Goal: Browse casually: Explore the website without a specific task or goal

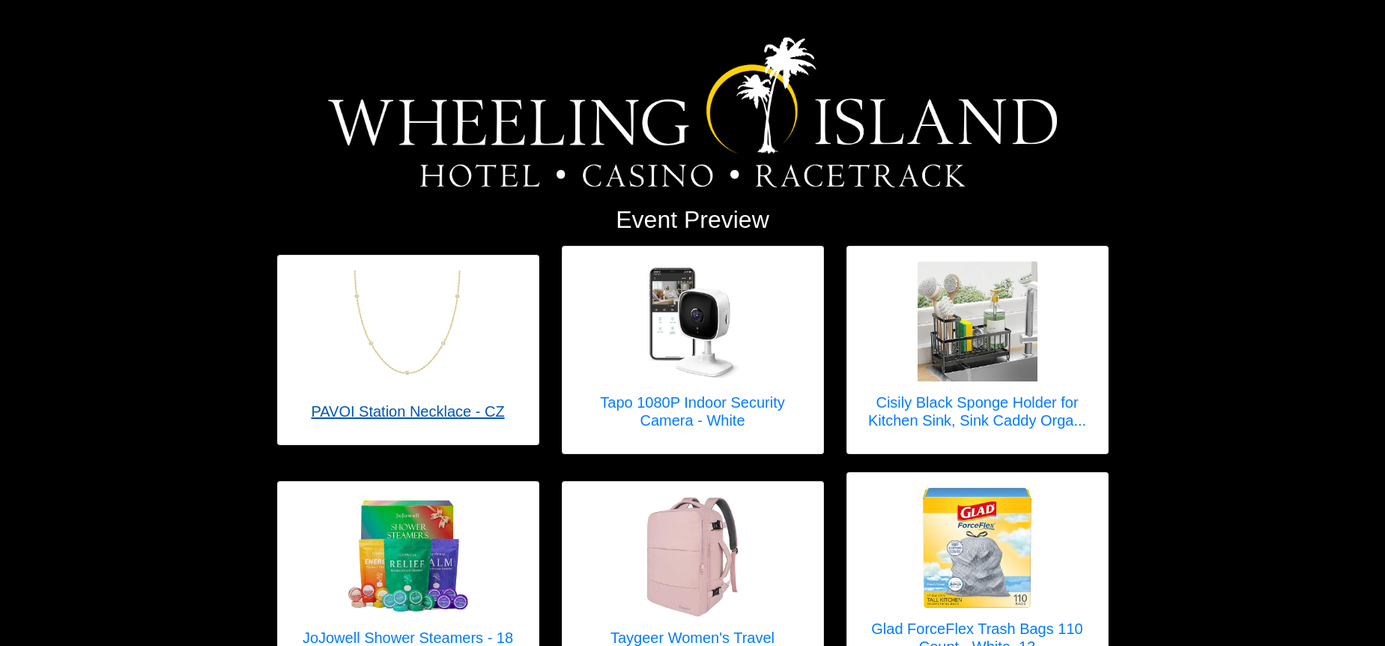
click at [384, 362] on img at bounding box center [408, 330] width 120 height 120
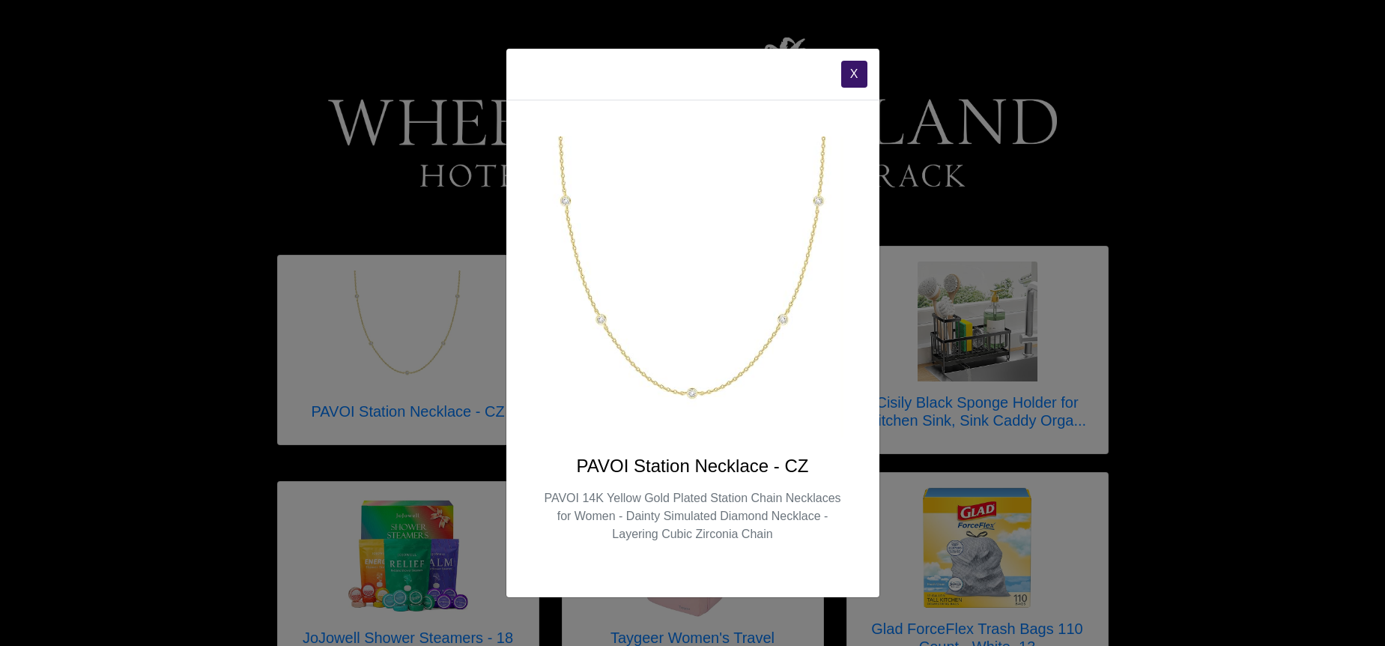
click at [848, 75] on button "X" at bounding box center [854, 74] width 26 height 27
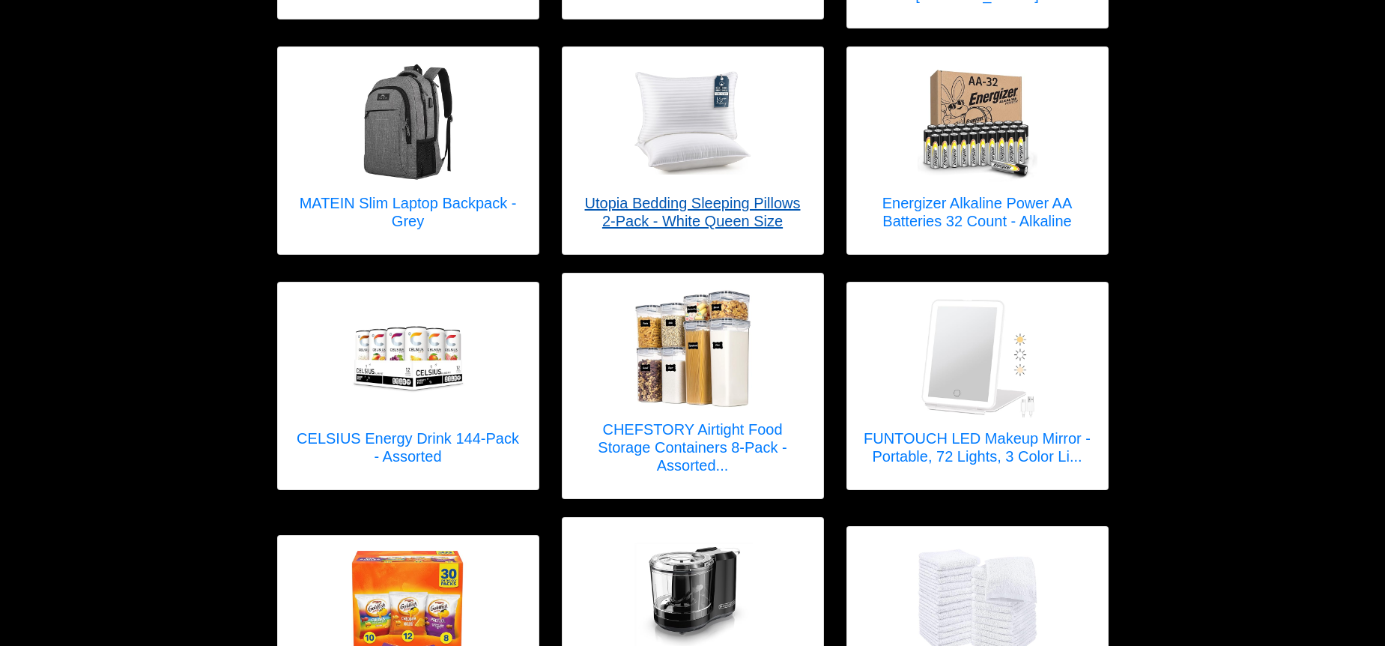
scroll to position [671, 0]
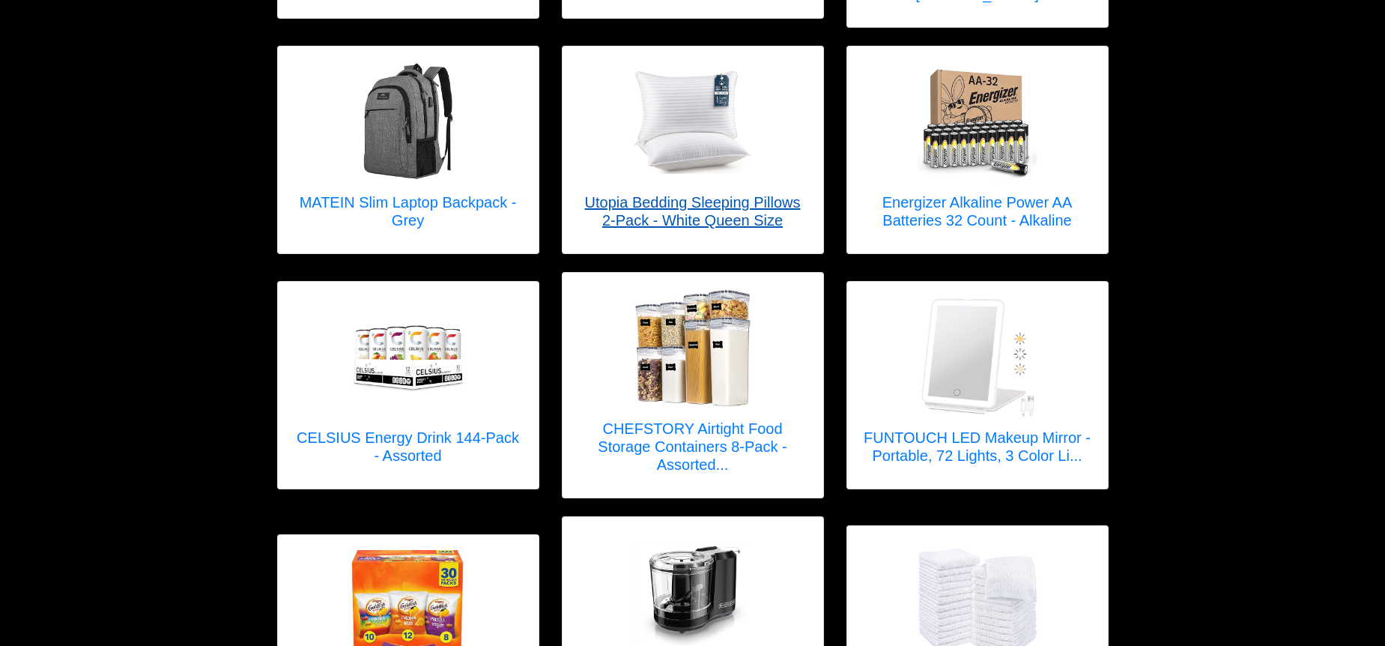
click at [715, 112] on img at bounding box center [693, 122] width 120 height 104
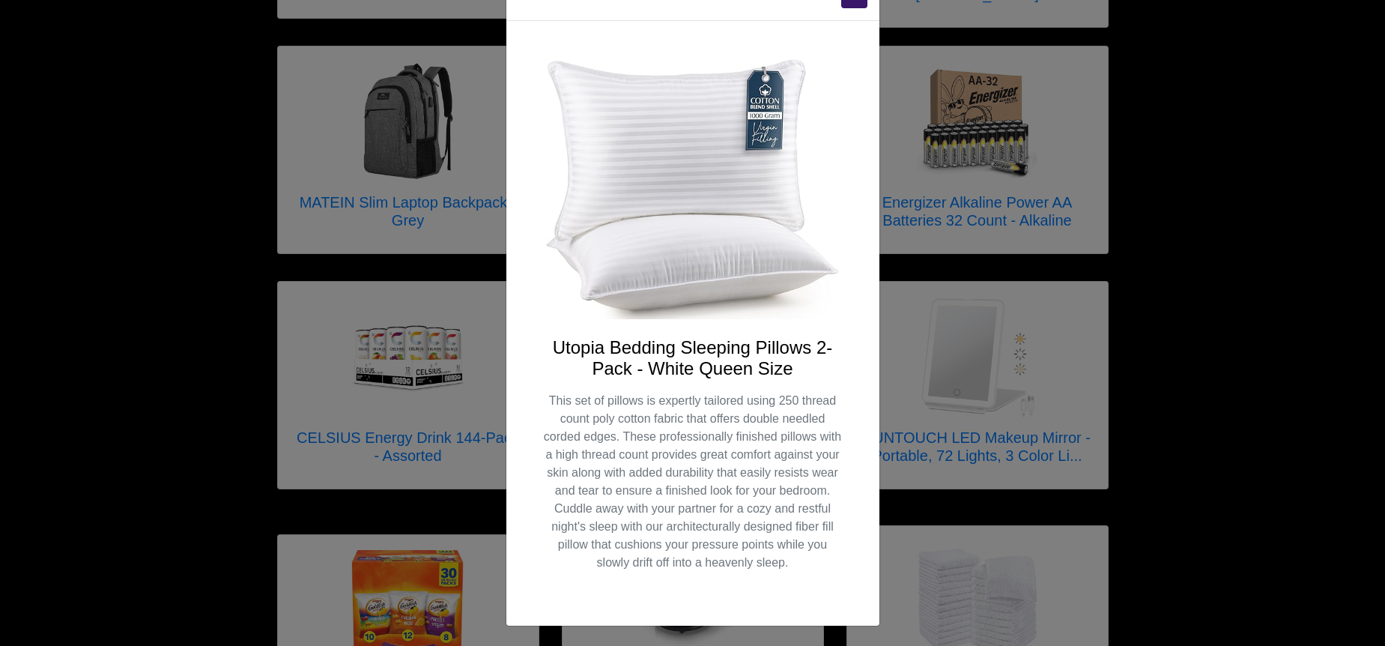
scroll to position [0, 0]
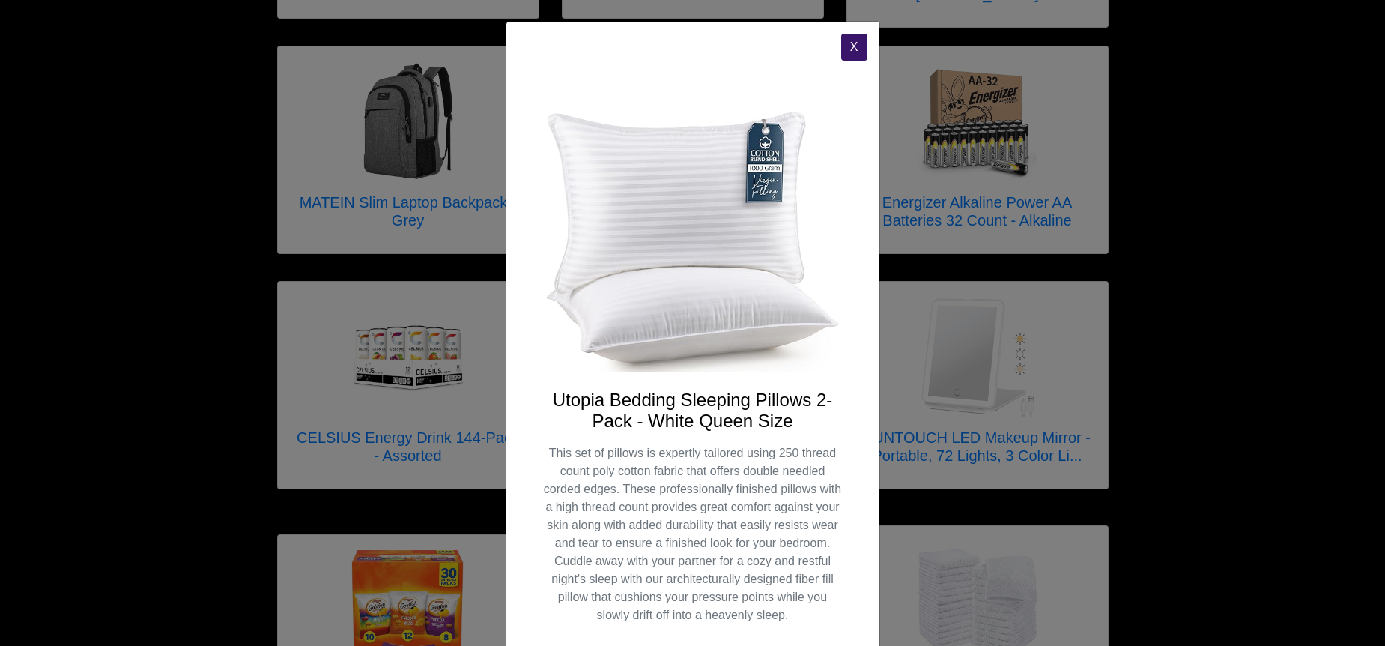
click at [847, 51] on button "X" at bounding box center [854, 47] width 26 height 27
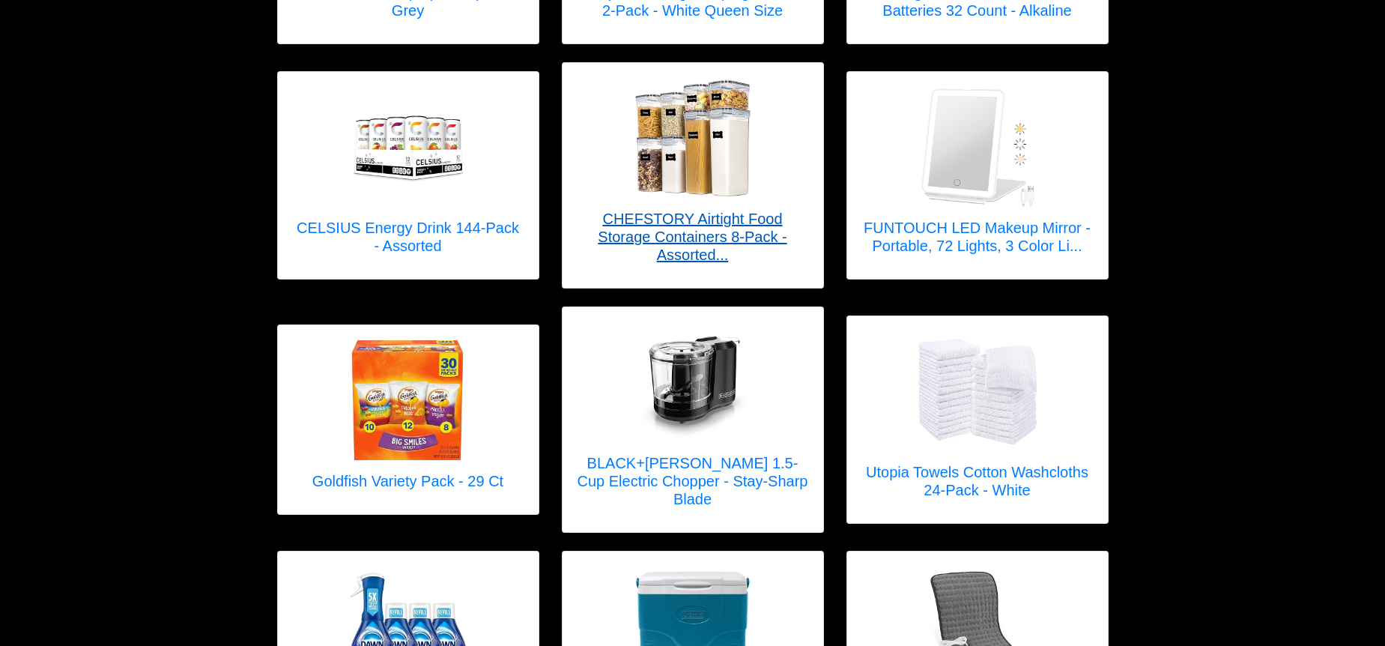
scroll to position [885, 0]
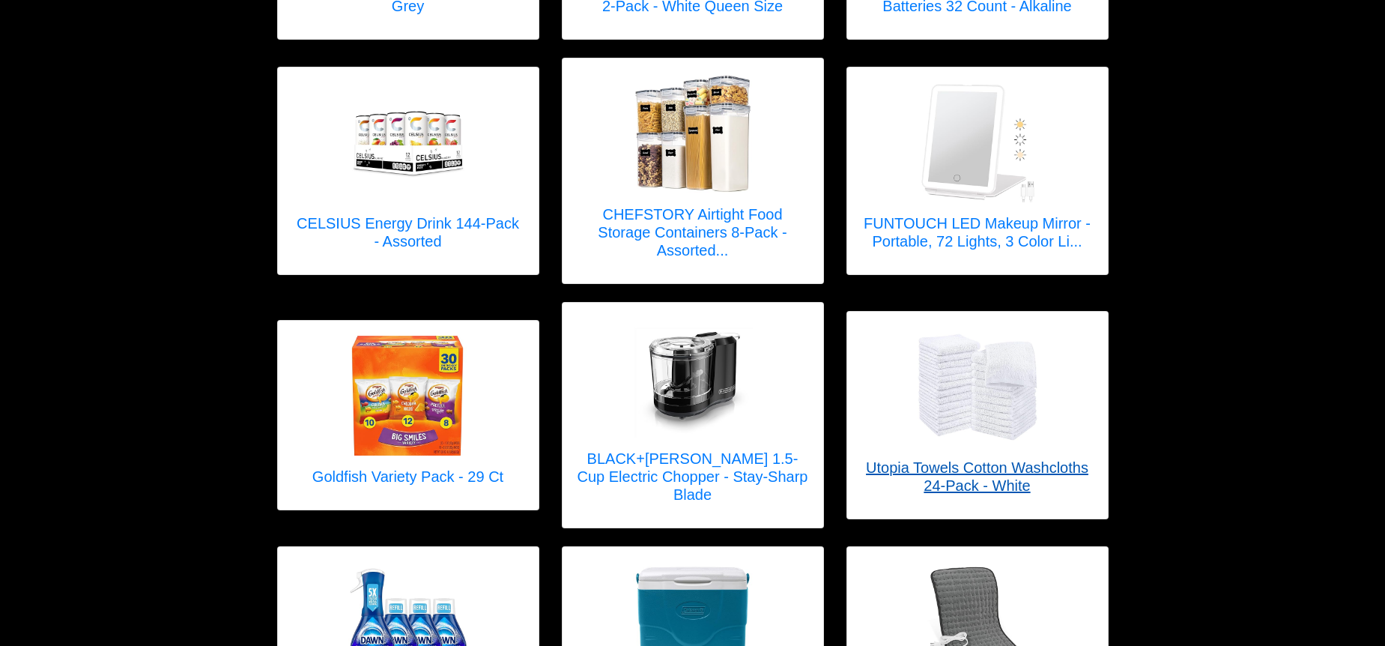
click at [941, 389] on img at bounding box center [978, 386] width 120 height 107
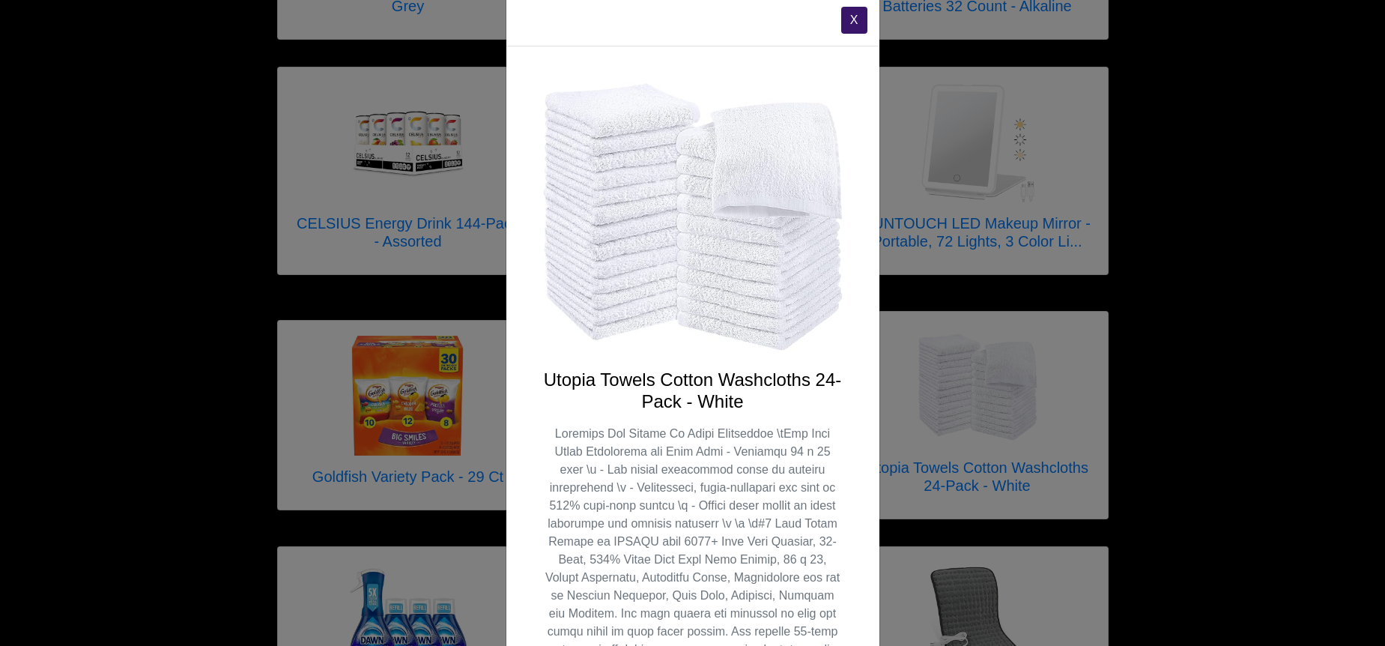
scroll to position [0, 0]
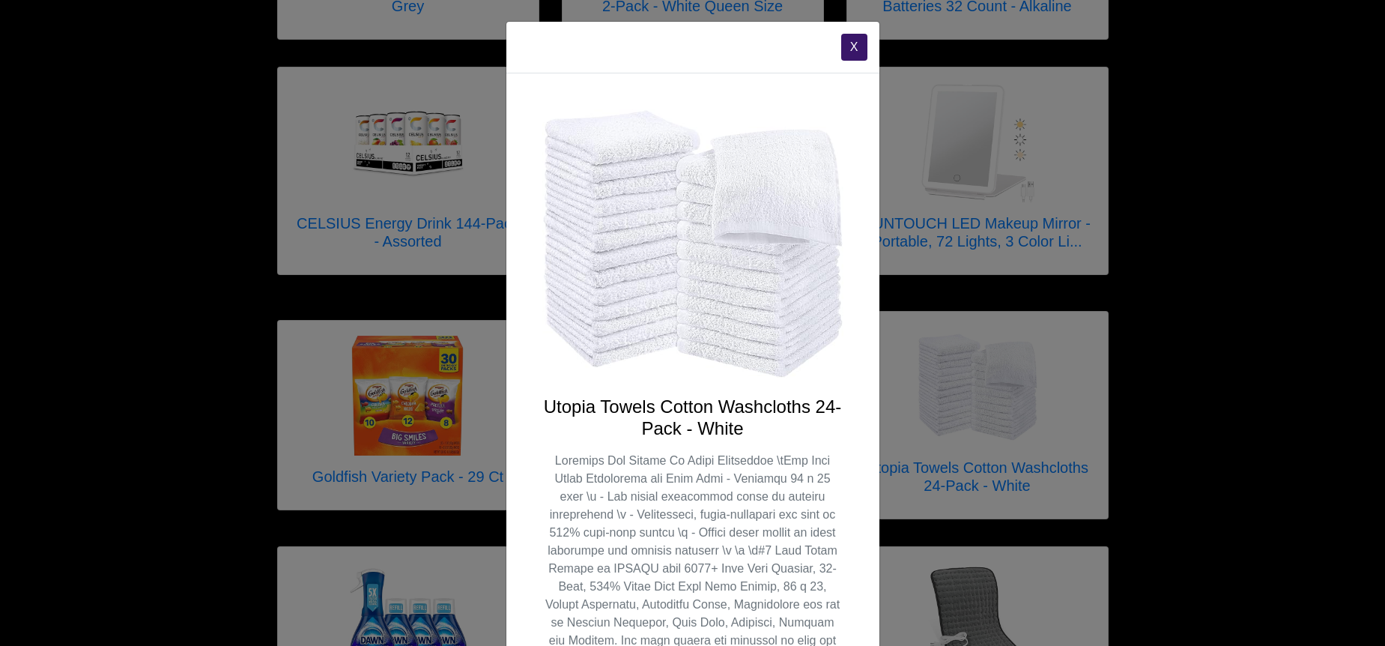
click at [856, 49] on button "X" at bounding box center [854, 47] width 26 height 27
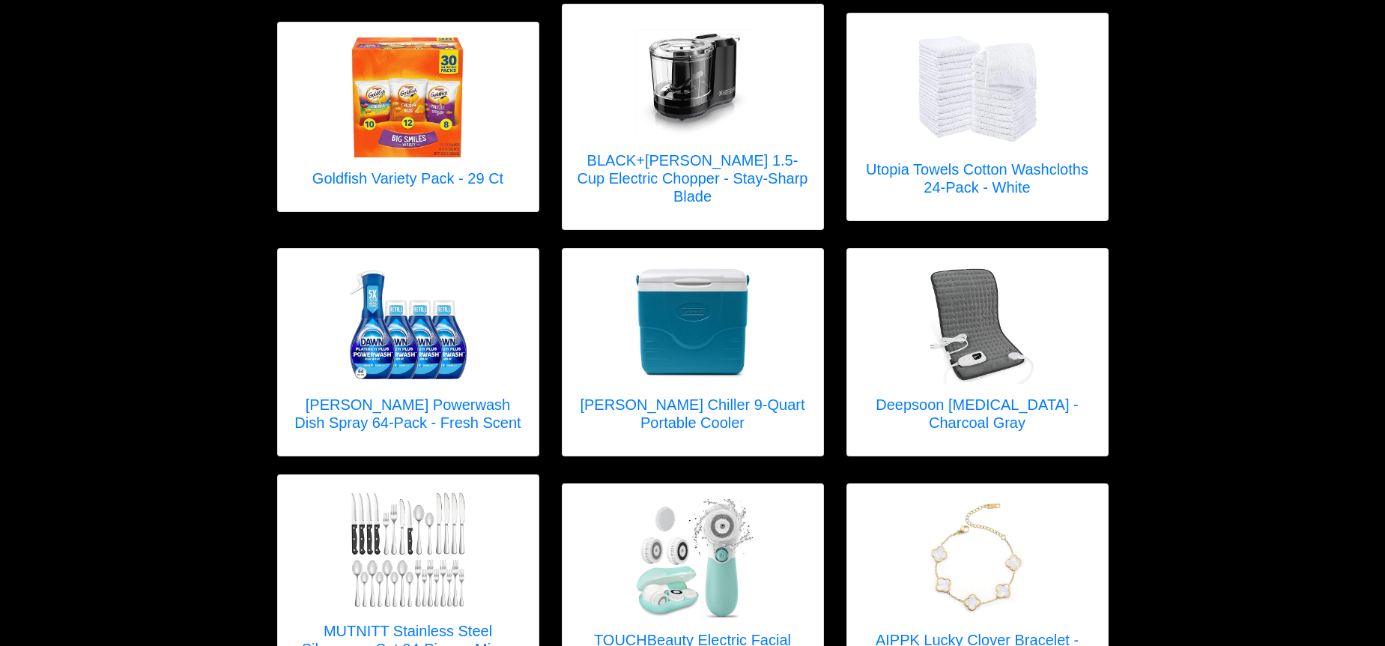
scroll to position [1185, 0]
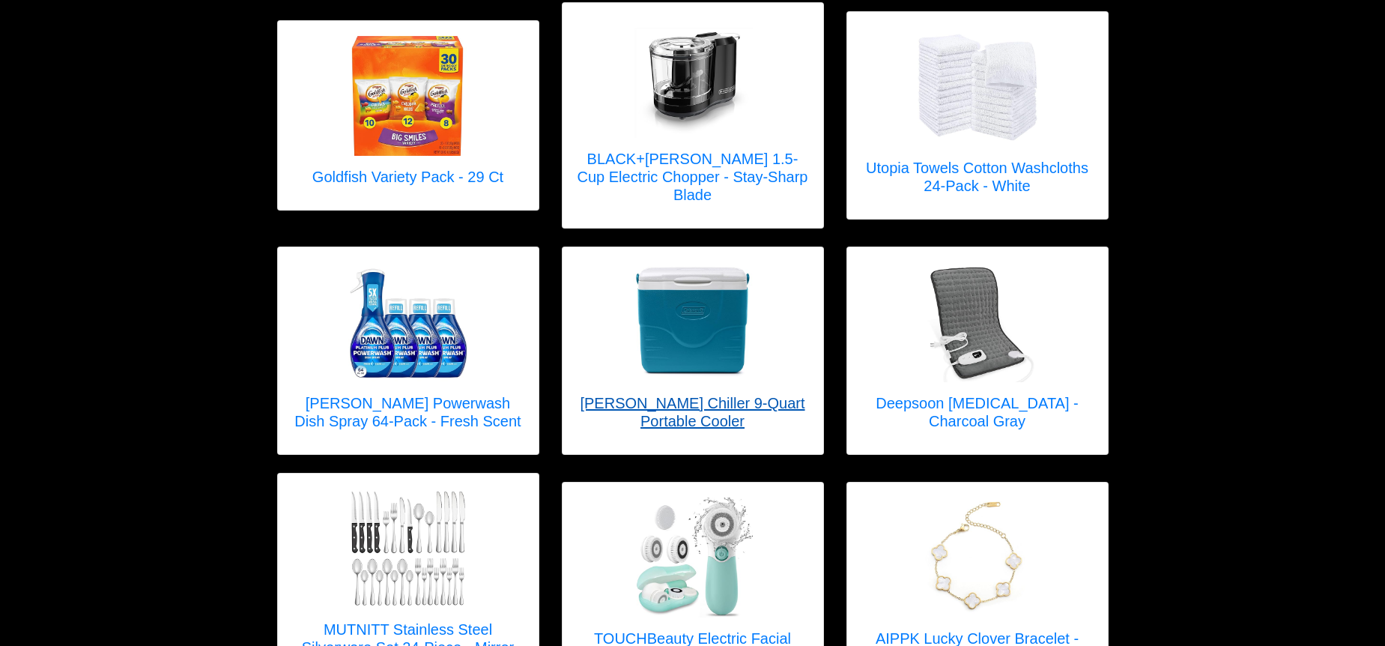
click at [617, 294] on div at bounding box center [693, 322] width 231 height 120
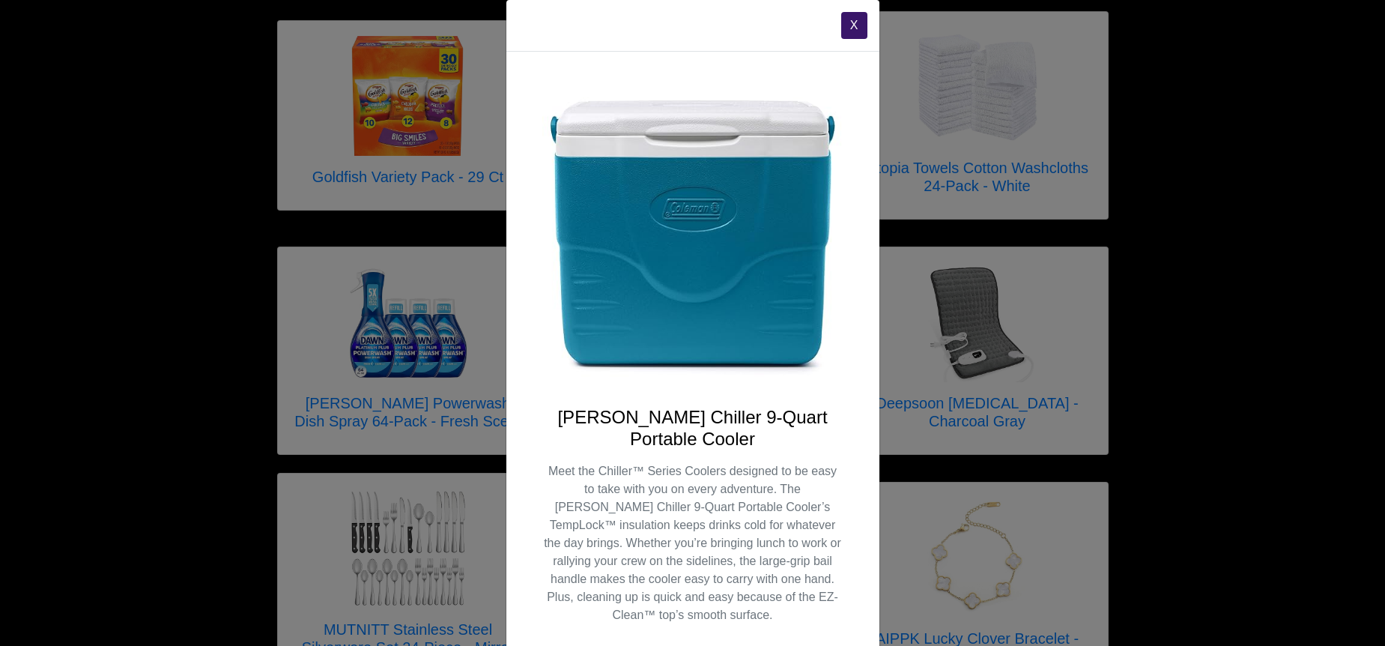
scroll to position [0, 0]
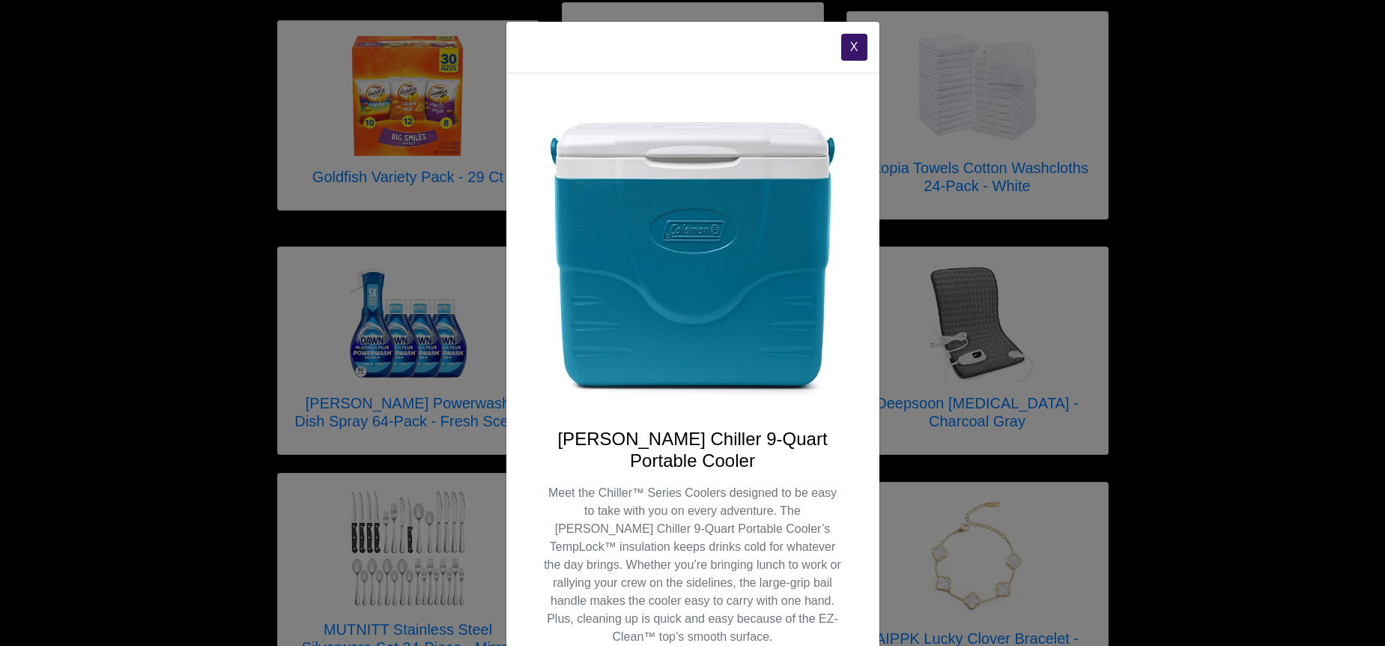
click at [849, 43] on button "X" at bounding box center [854, 47] width 26 height 27
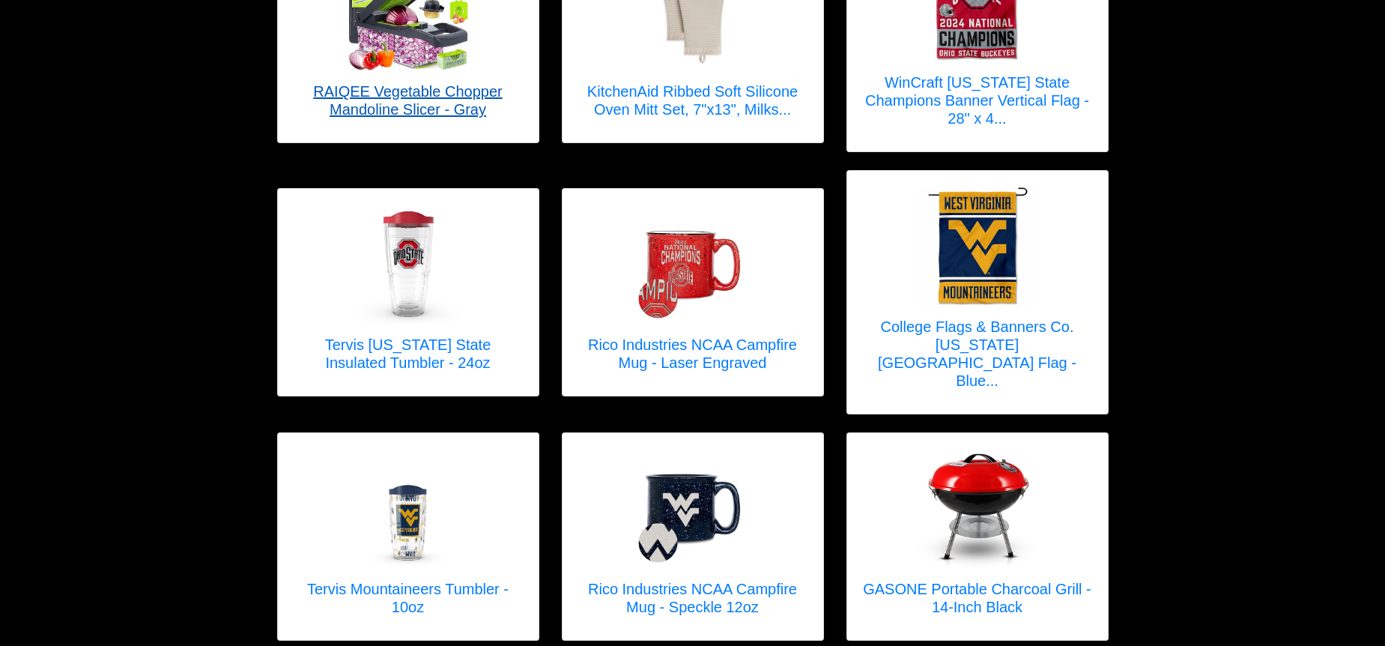
scroll to position [1994, 0]
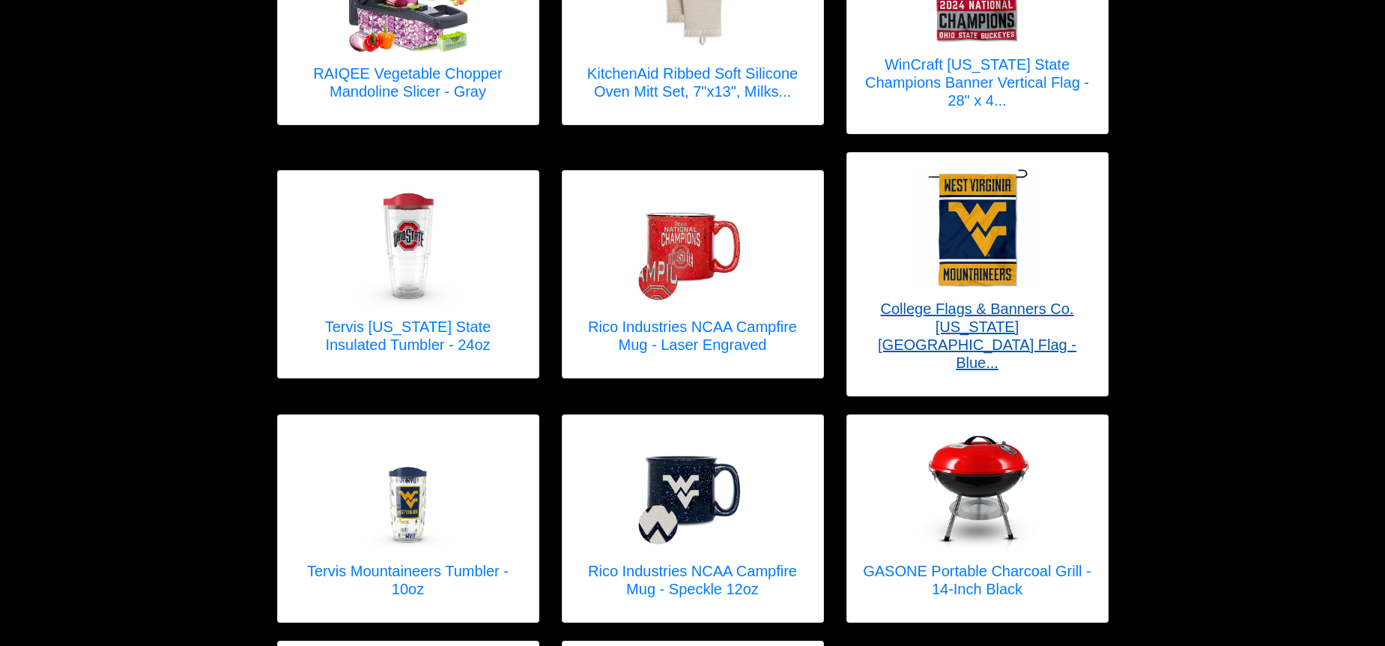
click at [1007, 300] on h5 "College Flags & Banners Co. [US_STATE][GEOGRAPHIC_DATA] Flag - Blue..." at bounding box center [977, 336] width 231 height 72
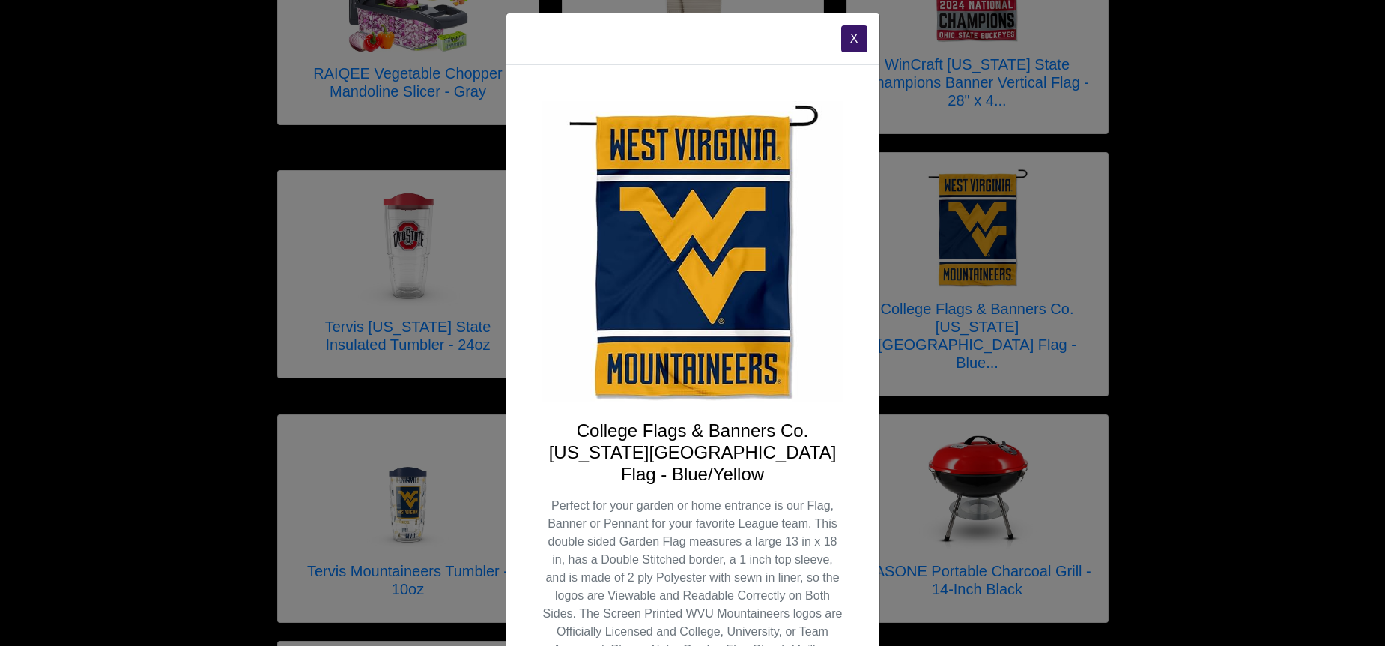
scroll to position [0, 0]
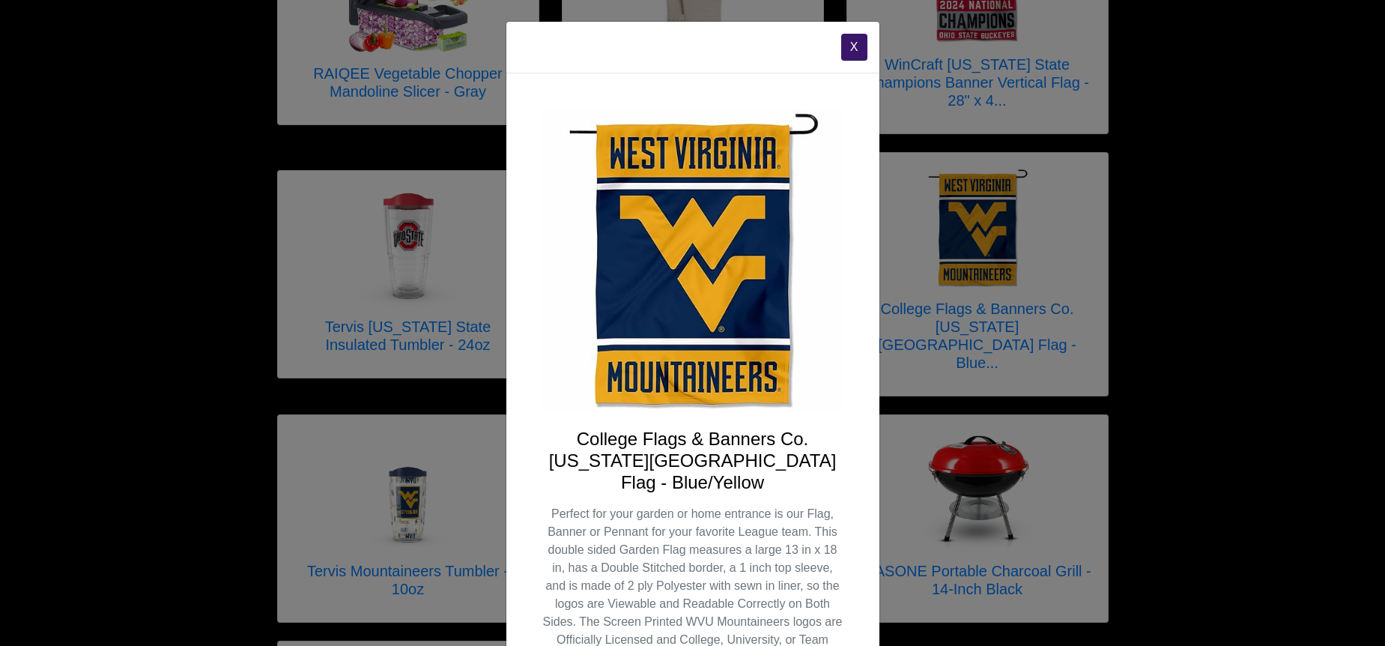
click at [850, 50] on button "X" at bounding box center [854, 47] width 26 height 27
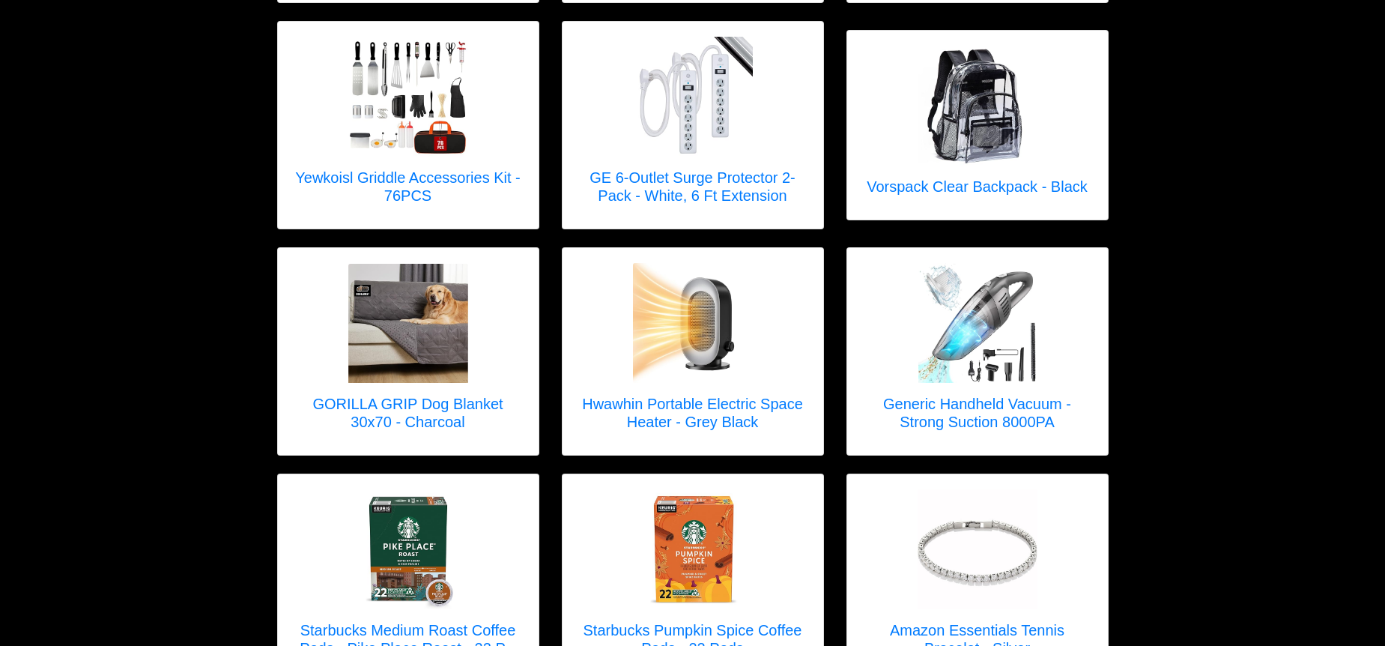
scroll to position [2620, 0]
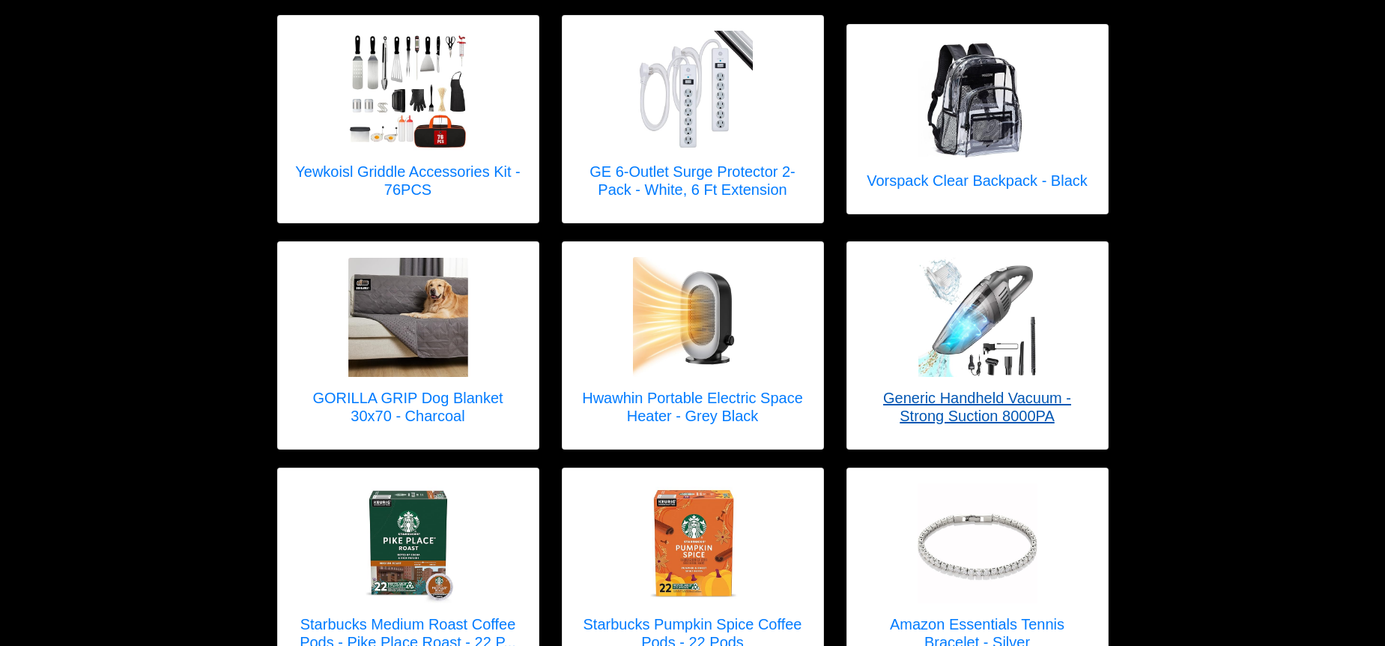
click at [976, 389] on h5 "Generic Handheld Vacuum - Strong Suction 8000PA" at bounding box center [977, 407] width 231 height 36
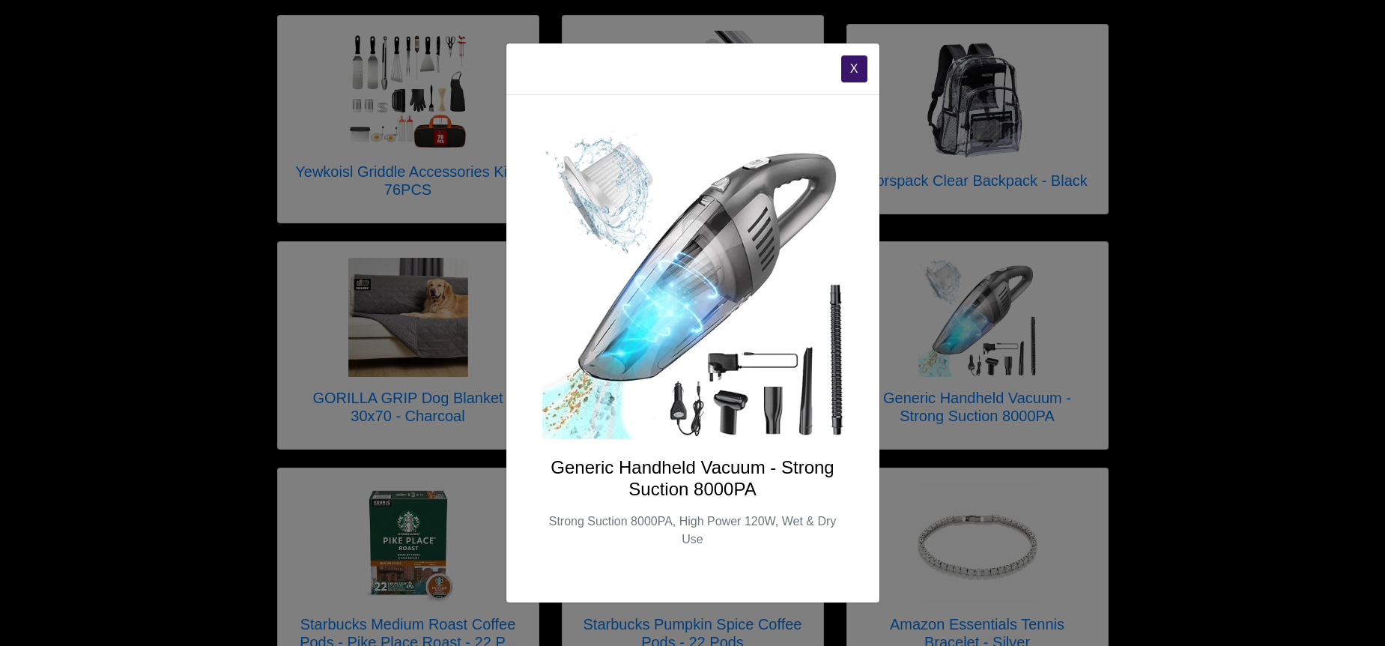
click at [855, 72] on button "X" at bounding box center [854, 68] width 26 height 27
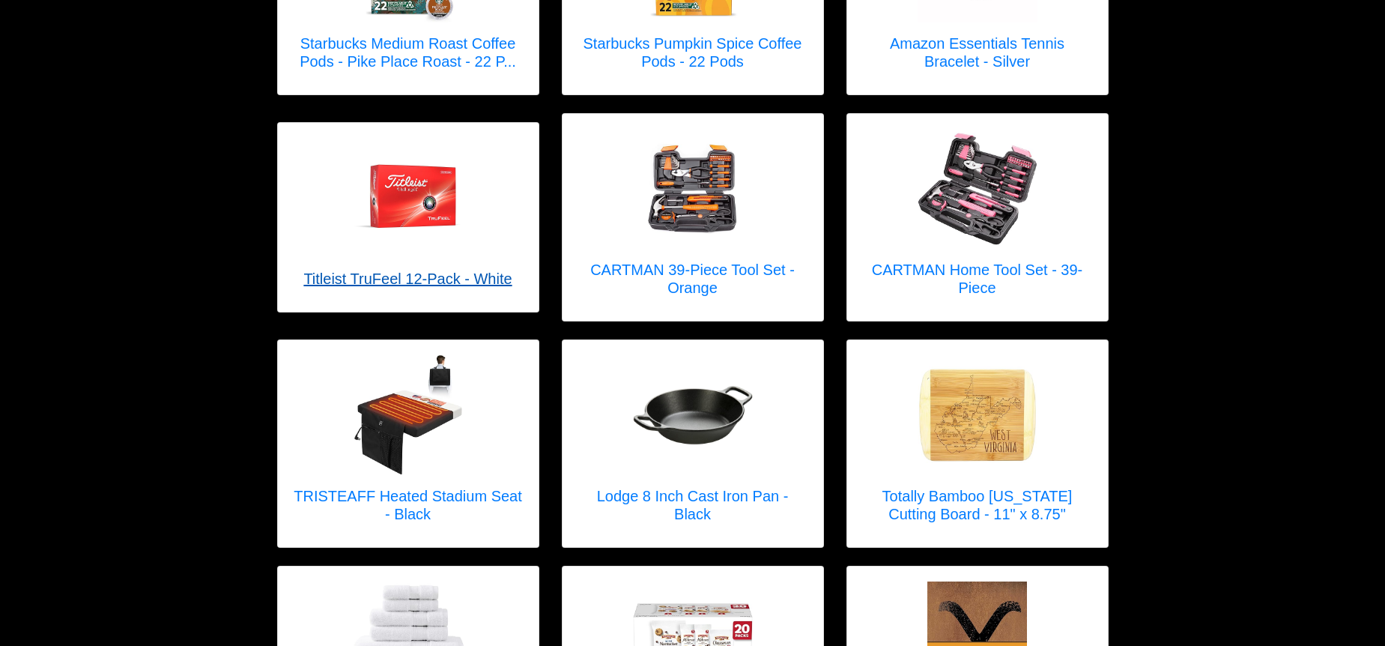
scroll to position [3206, 0]
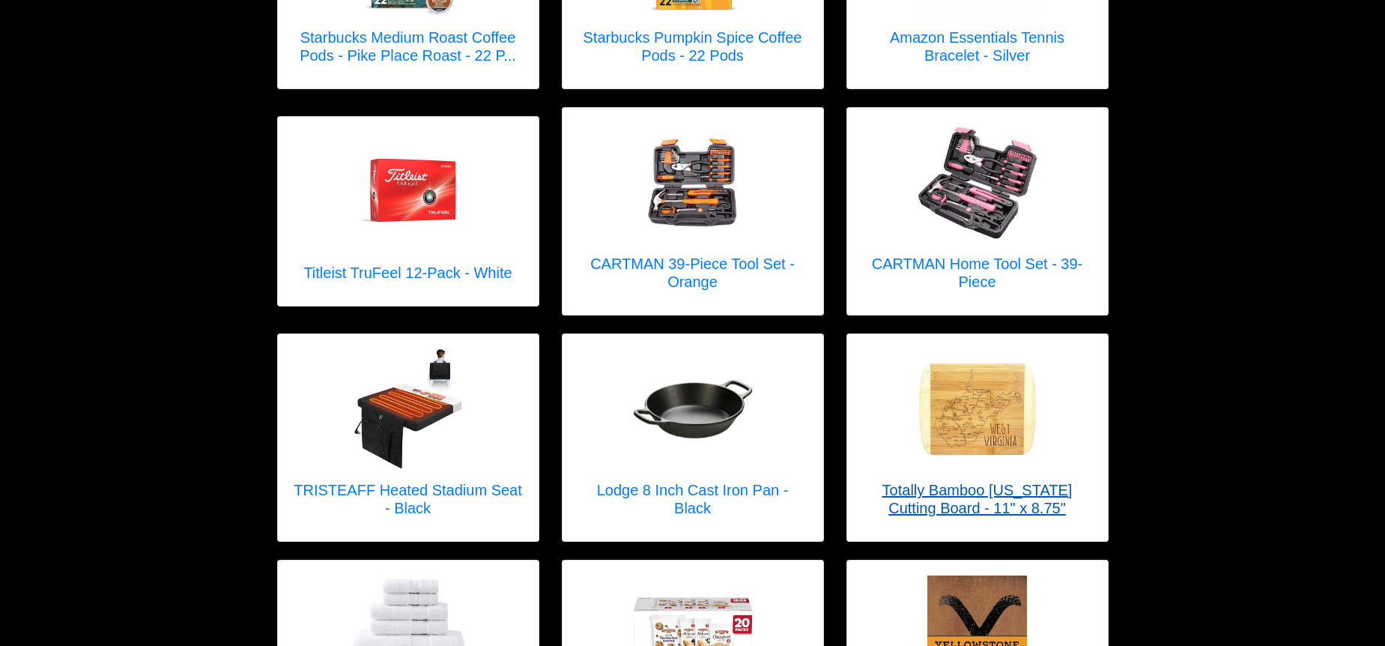
click at [943, 376] on img at bounding box center [978, 409] width 120 height 120
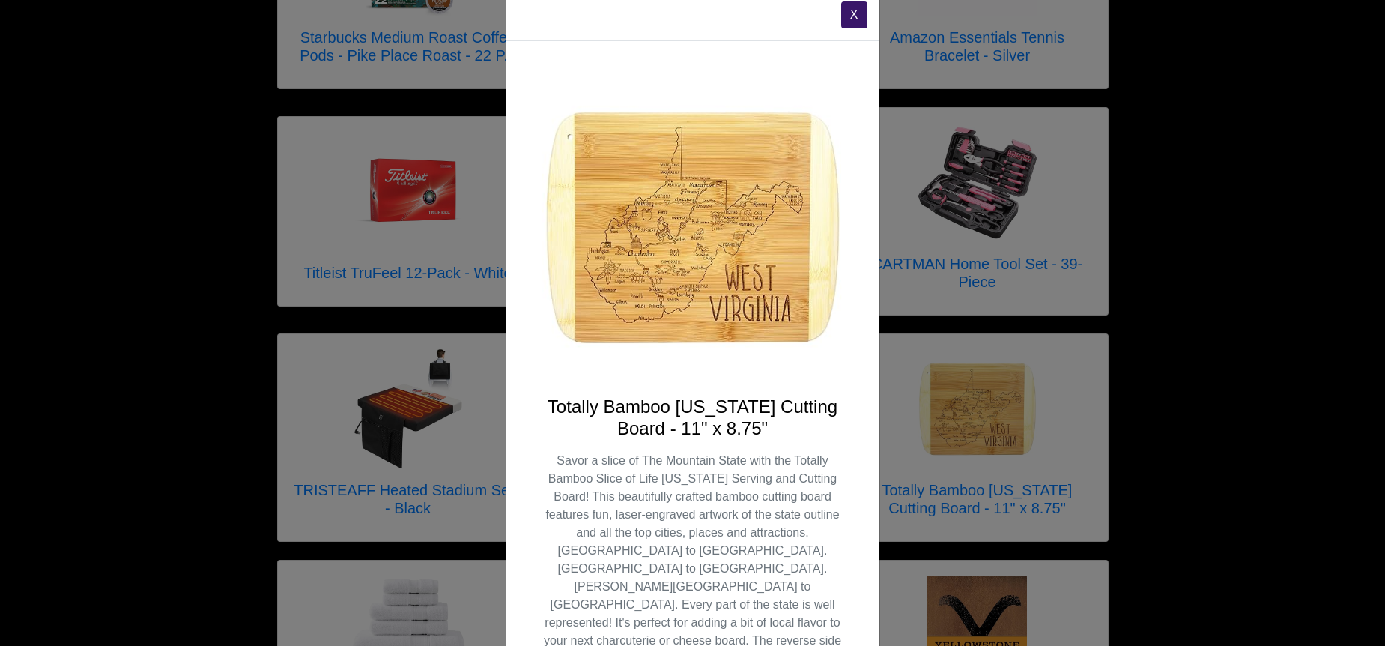
scroll to position [0, 0]
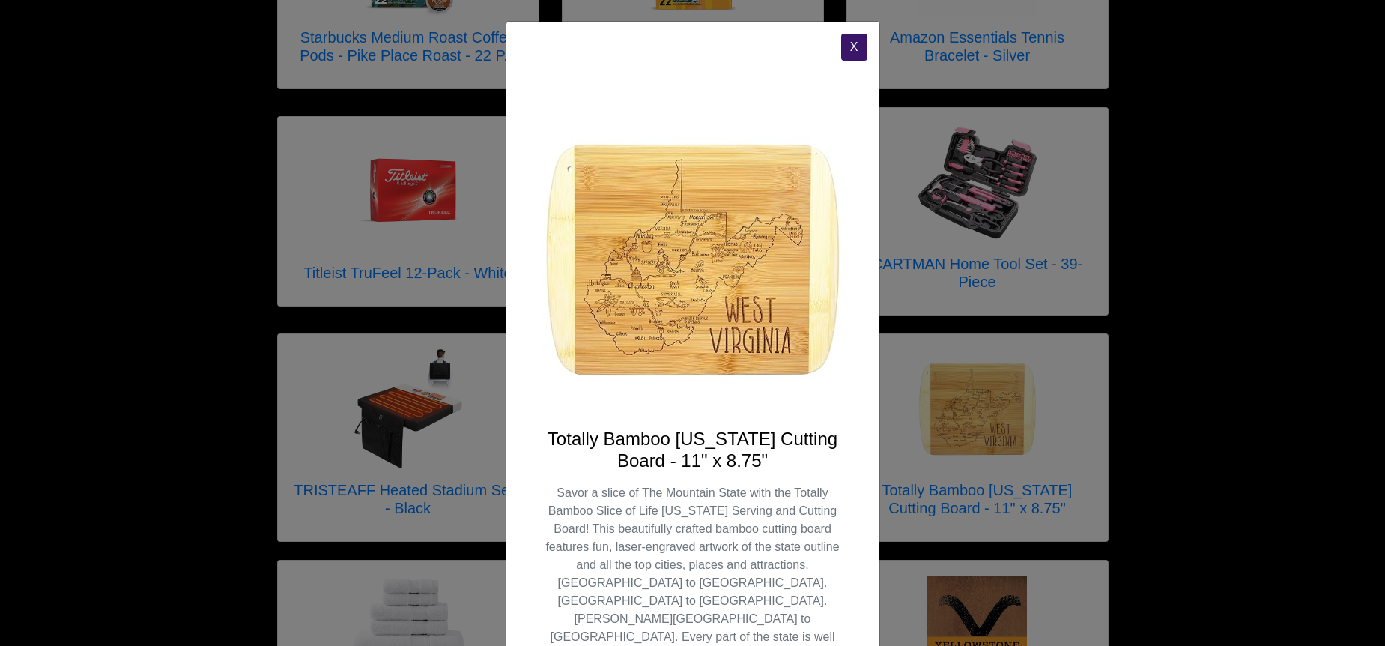
click at [863, 44] on button "X" at bounding box center [854, 47] width 26 height 27
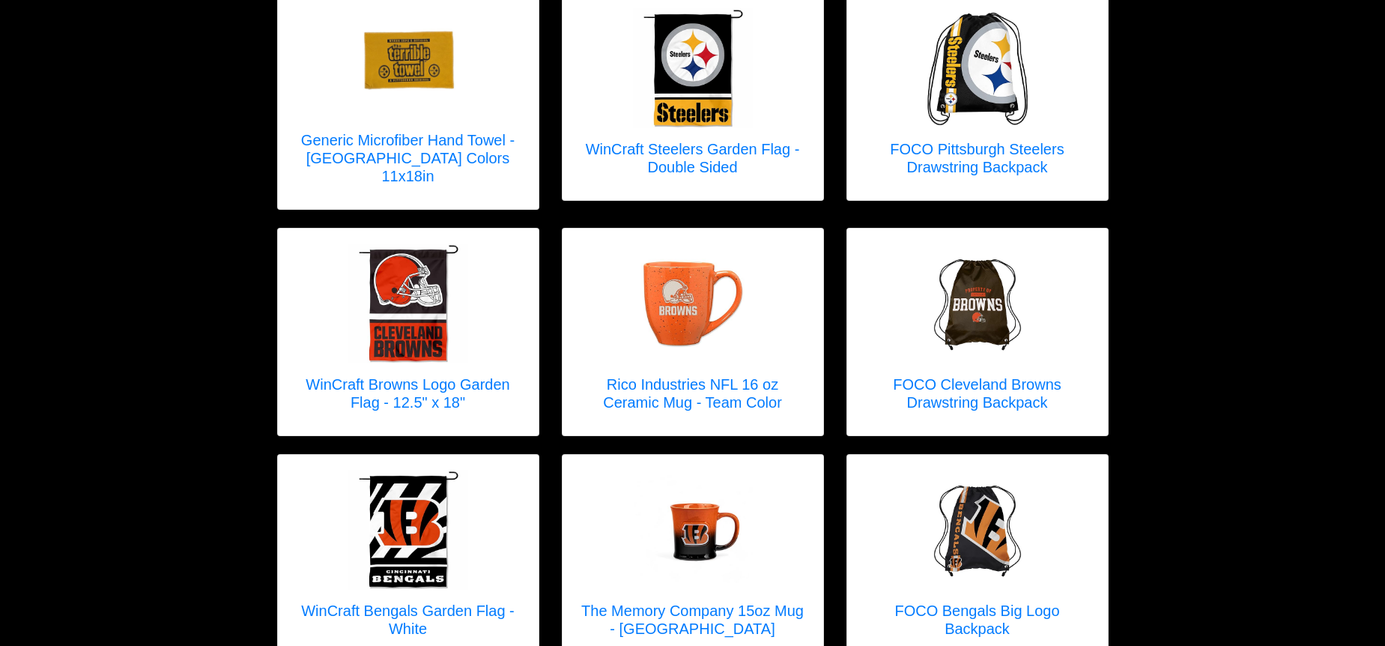
scroll to position [4460, 0]
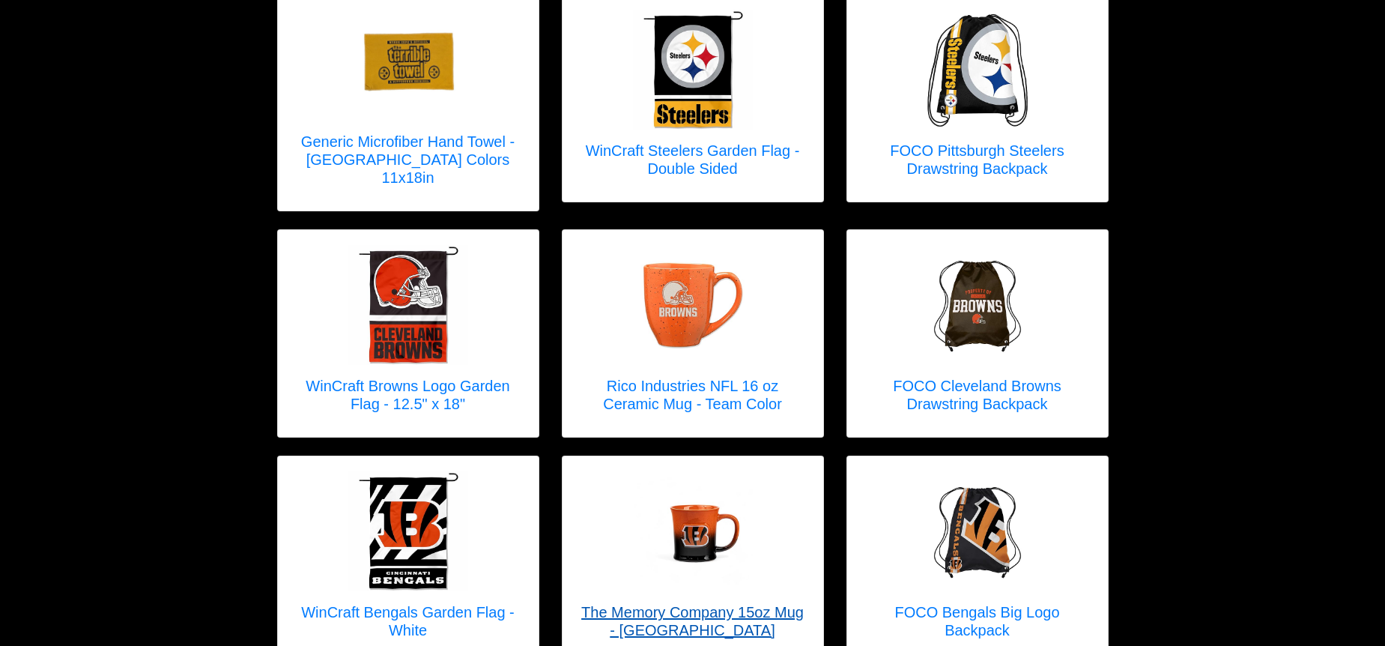
click at [704, 486] on img at bounding box center [693, 531] width 120 height 120
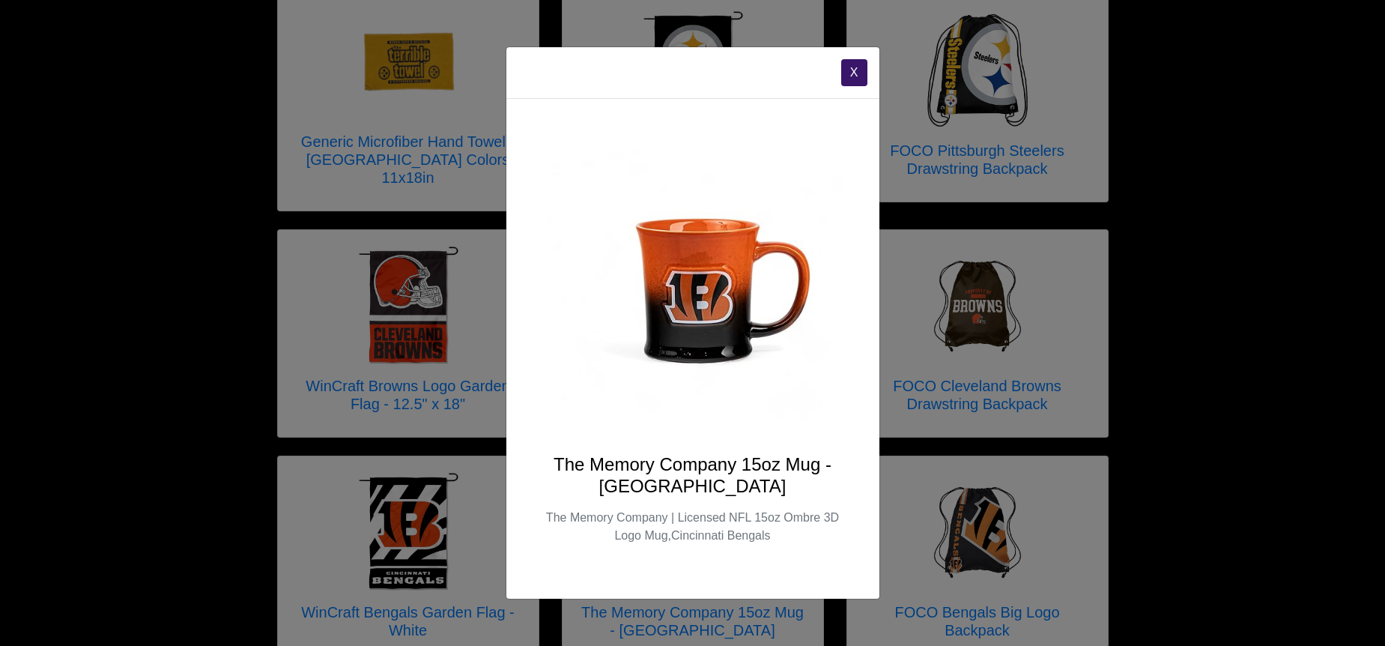
click at [854, 76] on button "X" at bounding box center [854, 72] width 26 height 27
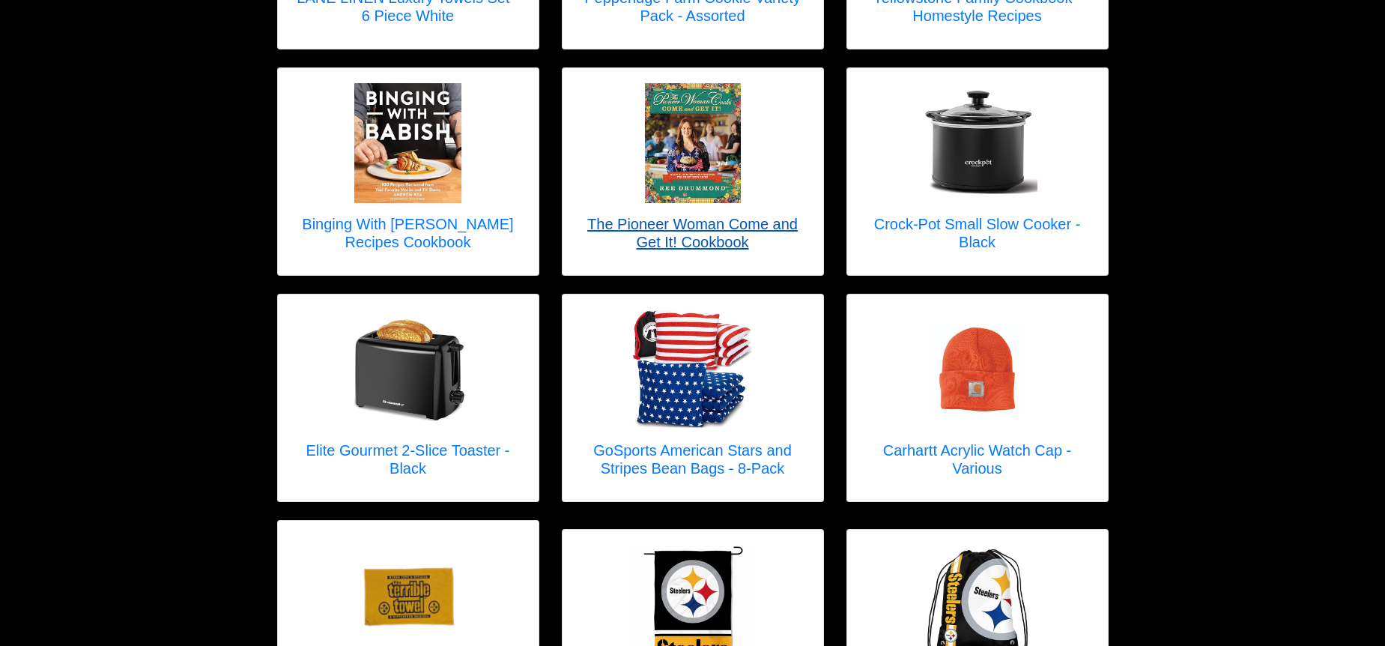
scroll to position [3911, 0]
